Goal: Obtain resource: Obtain resource

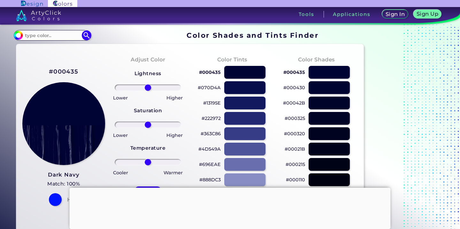
click at [67, 66] on div "#000435" at bounding box center [63, 71] width 29 height 11
click at [66, 71] on h2 "#000435" at bounding box center [63, 71] width 29 height 8
click at [66, 71] on h2 "#000435 copied" at bounding box center [63, 71] width 29 height 8
copy h2 "#"
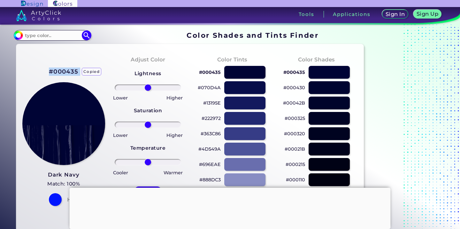
click at [66, 71] on h2 "#000435 copied" at bounding box center [63, 71] width 29 height 8
copy h2 "#000435"
click at [97, 71] on p "copied" at bounding box center [92, 72] width 20 height 8
drag, startPoint x: 78, startPoint y: 71, endPoint x: 51, endPoint y: 72, distance: 26.9
click at [51, 72] on h2 "#000435" at bounding box center [63, 71] width 29 height 8
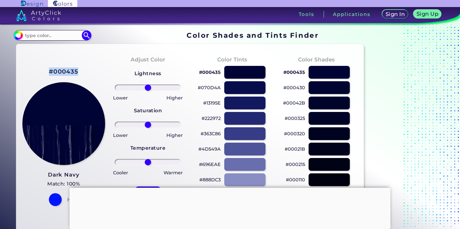
copy h2 "#000435"
drag, startPoint x: 76, startPoint y: 72, endPoint x: 54, endPoint y: 72, distance: 22.7
click at [54, 72] on h2 "#000435" at bounding box center [63, 71] width 29 height 8
copy h2 "00043"
click at [88, 71] on p "copied" at bounding box center [92, 72] width 20 height 8
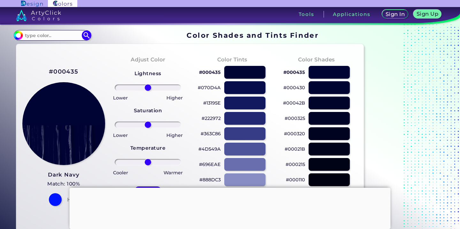
click at [75, 71] on h2 "#000435" at bounding box center [63, 71] width 29 height 8
